Goal: Transaction & Acquisition: Purchase product/service

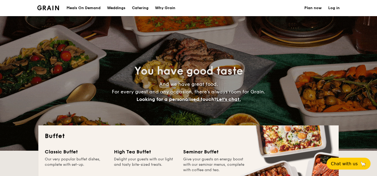
select select
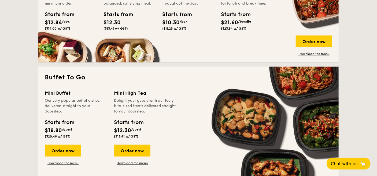
scroll to position [322, 0]
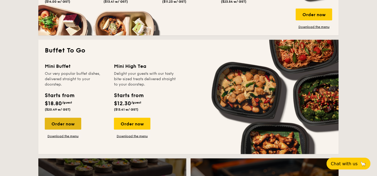
click at [54, 125] on div "Order now" at bounding box center [63, 124] width 37 height 12
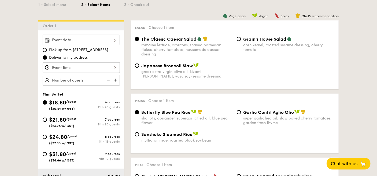
scroll to position [134, 0]
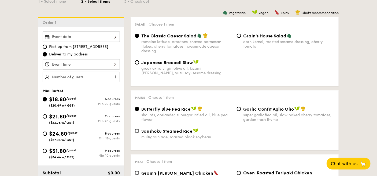
select select
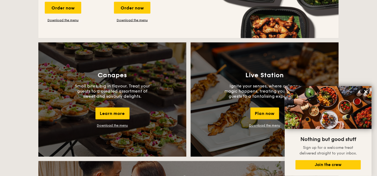
scroll to position [339, 0]
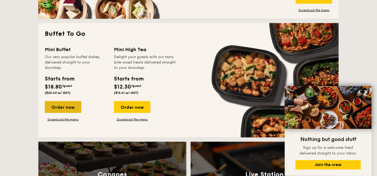
click at [69, 108] on div "Order now" at bounding box center [63, 107] width 37 height 12
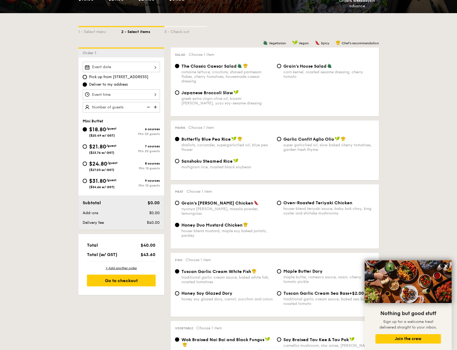
scroll to position [107, 0]
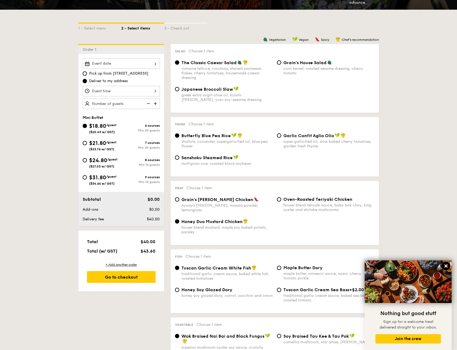
click at [377, 175] on button at bounding box center [446, 266] width 9 height 9
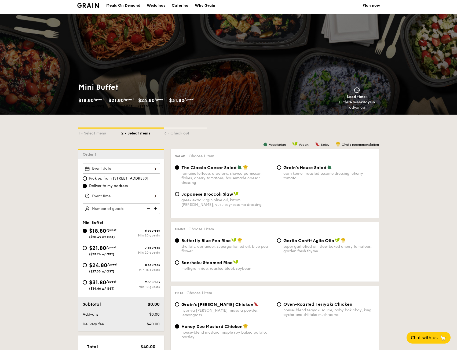
scroll to position [0, 0]
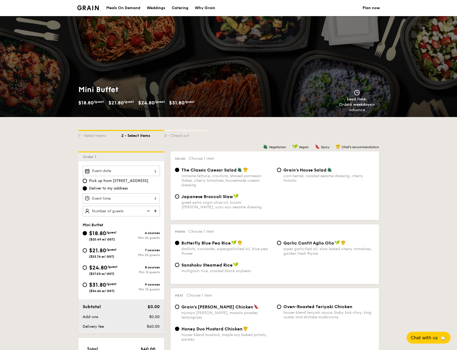
click at [105, 168] on div at bounding box center [121, 171] width 77 height 10
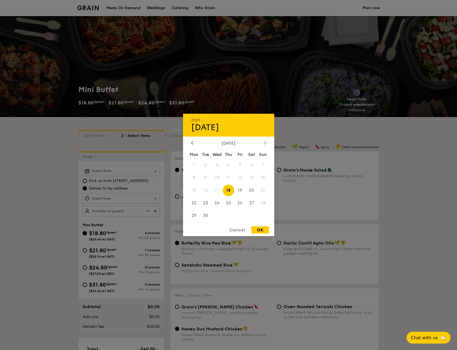
click at [264, 143] on div at bounding box center [265, 143] width 5 height 5
click at [250, 168] on span "4" at bounding box center [252, 165] width 12 height 12
click at [258, 175] on div "OK" at bounding box center [259, 229] width 17 height 7
type input "[DATE]"
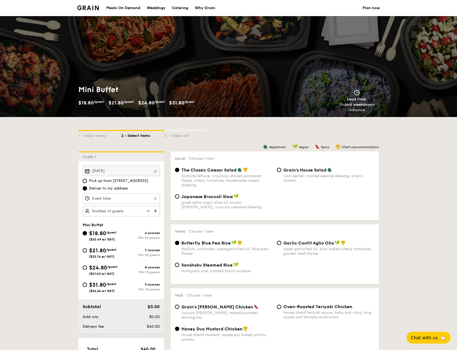
click at [140, 175] on div at bounding box center [121, 198] width 77 height 10
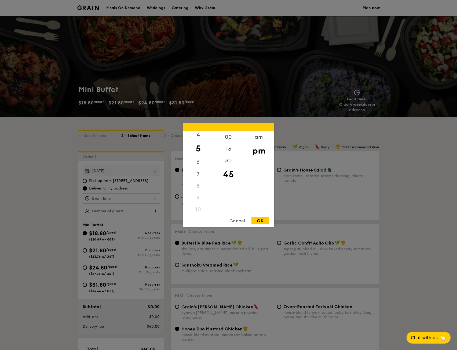
scroll to position [54, 0]
click at [198, 161] on div "6" at bounding box center [198, 160] width 30 height 16
click at [229, 163] on div "30" at bounding box center [228, 163] width 30 height 16
click at [262, 175] on div "OK" at bounding box center [259, 220] width 17 height 7
type input "6:30PM"
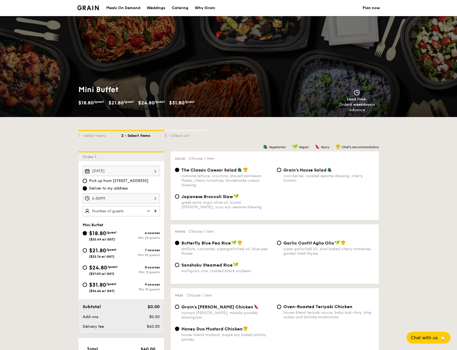
click at [155, 175] on img at bounding box center [156, 211] width 8 height 10
type input "20 guests"
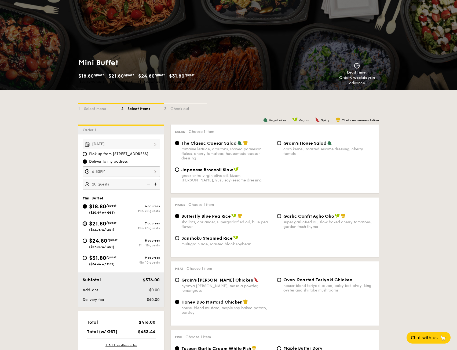
click at [85, 175] on input "$21.80 /guest ($23.76 w/ GST) 7 courses Min 20 guests" at bounding box center [85, 223] width 4 height 4
radio input "true"
radio input "false"
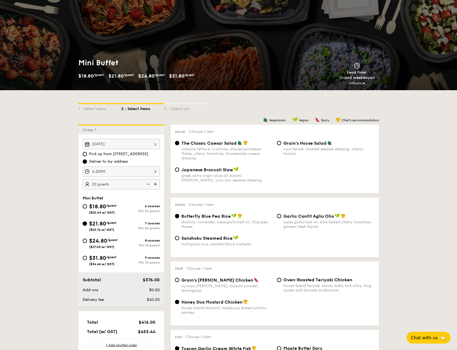
radio input "true"
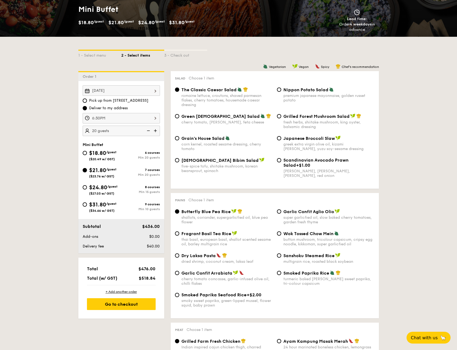
scroll to position [81, 0]
click at [84, 152] on input "$18.80 /guest ($20.49 w/ GST) 6 courses Min 20 guests" at bounding box center [85, 153] width 4 height 4
radio input "true"
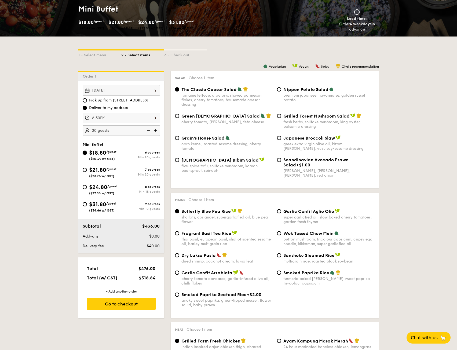
radio input "true"
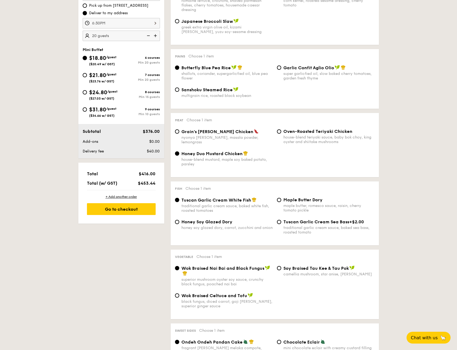
scroll to position [161, 0]
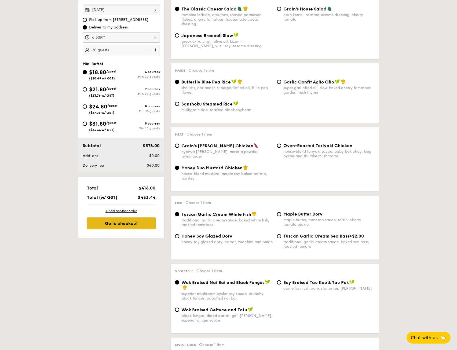
click at [140, 175] on div "Go to checkout" at bounding box center [121, 223] width 69 height 12
